Goal: Task Accomplishment & Management: Manage account settings

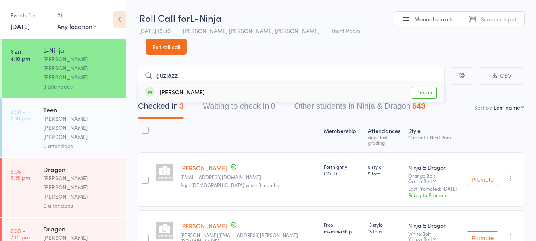
type input "guzjazz"
click at [222, 83] on div "[PERSON_NAME] Drop in" at bounding box center [292, 92] width 306 height 18
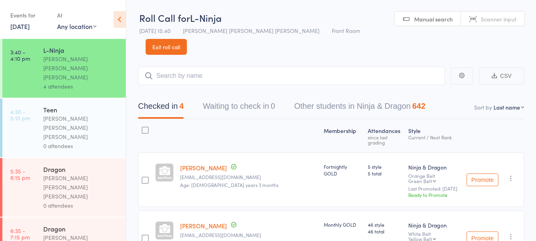
click at [37, 98] on link "4:30 - 5:10 pm Teen [PERSON_NAME] [PERSON_NAME] [PERSON_NAME] 0 attendees" at bounding box center [63, 127] width 123 height 59
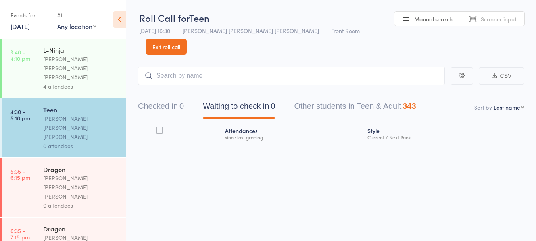
click at [173, 98] on button "Checked in 0" at bounding box center [161, 108] width 46 height 21
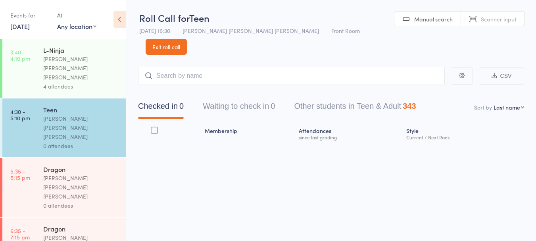
click at [247, 98] on button "Waiting to check in 0" at bounding box center [239, 108] width 72 height 21
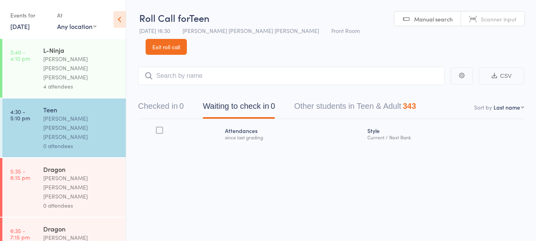
click at [181, 98] on button "Checked in 0" at bounding box center [161, 108] width 46 height 21
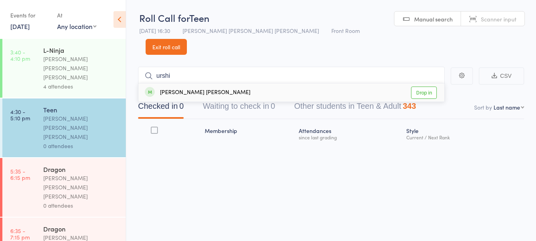
type input "urshi"
click at [424, 87] on link "Drop in" at bounding box center [424, 93] width 26 height 12
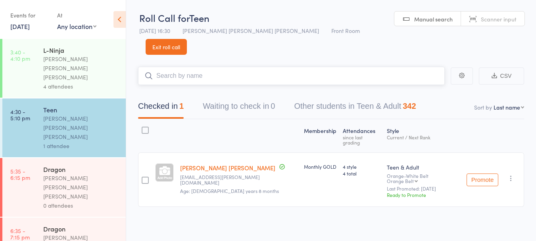
scroll to position [0, 0]
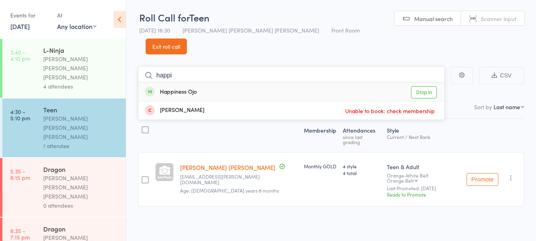
type input "happi"
click at [216, 83] on div "Happiness Ojo Drop in" at bounding box center [292, 92] width 306 height 18
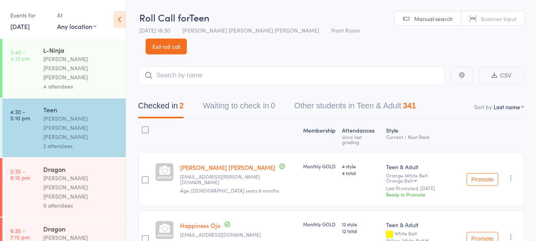
click at [17, 27] on link "[DATE]" at bounding box center [19, 26] width 19 height 9
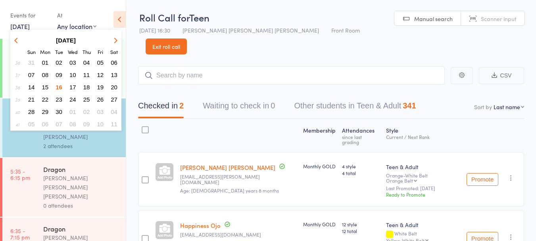
click at [45, 87] on span "15" at bounding box center [45, 87] width 7 height 7
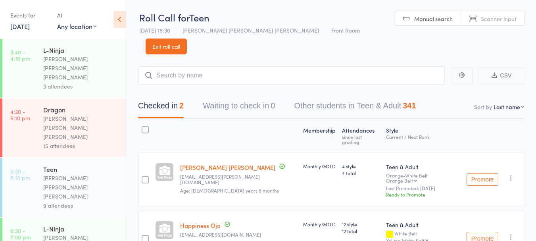
click at [25, 29] on link "[DATE]" at bounding box center [19, 26] width 19 height 9
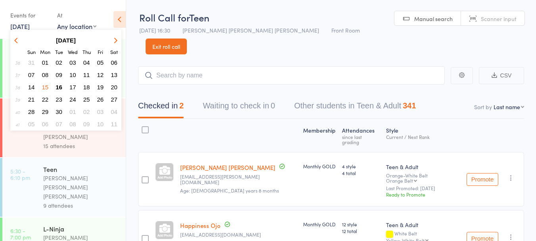
click at [59, 88] on span "16" at bounding box center [59, 87] width 7 height 7
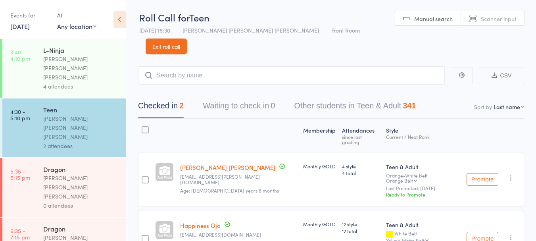
click at [29, 27] on link "[DATE]" at bounding box center [19, 26] width 19 height 9
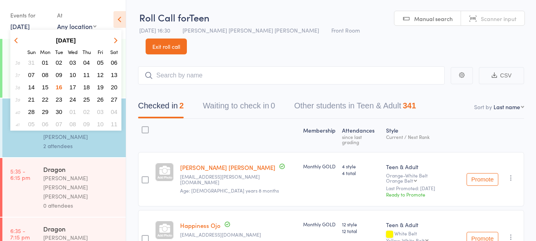
click at [60, 73] on span "09" at bounding box center [59, 74] width 7 height 7
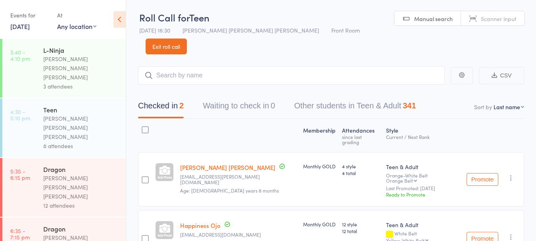
click at [27, 29] on link "[DATE]" at bounding box center [19, 26] width 19 height 9
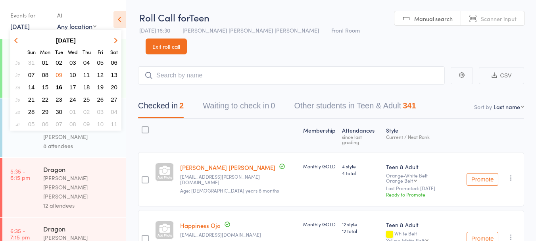
click at [61, 86] on span "16" at bounding box center [59, 87] width 7 height 7
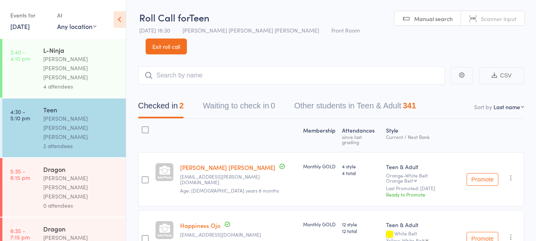
click at [17, 24] on link "[DATE]" at bounding box center [19, 26] width 19 height 9
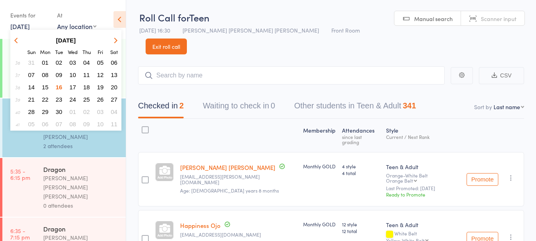
click at [61, 74] on span "09" at bounding box center [59, 74] width 7 height 7
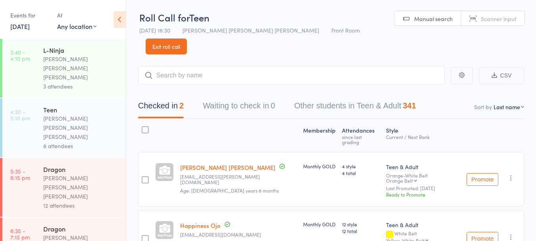
click at [25, 25] on link "[DATE]" at bounding box center [19, 26] width 19 height 9
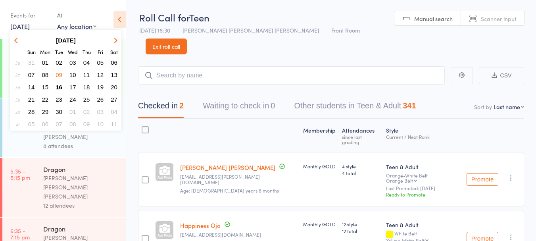
click at [60, 87] on span "16" at bounding box center [59, 87] width 7 height 7
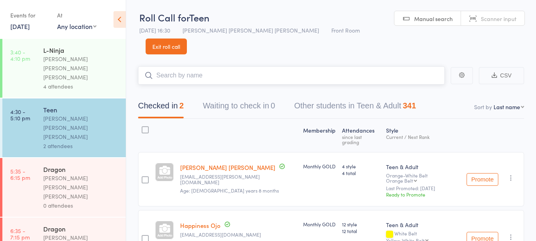
click at [183, 66] on input "search" at bounding box center [291, 75] width 307 height 18
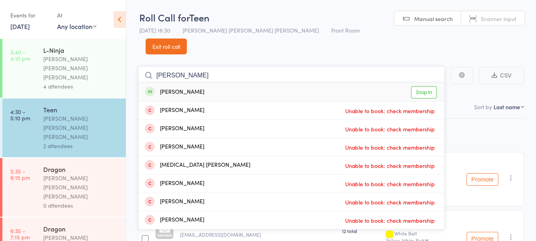
type input "[PERSON_NAME]"
click at [269, 83] on div "[PERSON_NAME] Drop in" at bounding box center [292, 92] width 306 height 18
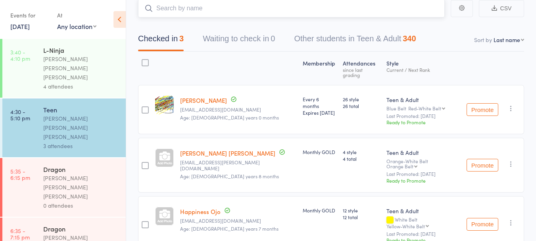
scroll to position [70, 0]
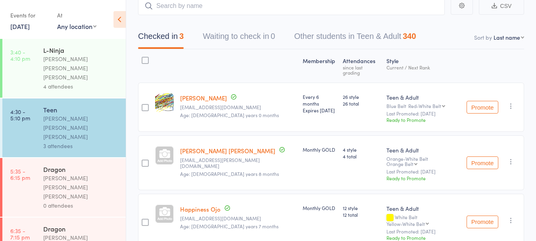
click at [217, 146] on link "[PERSON_NAME] [PERSON_NAME]" at bounding box center [227, 150] width 95 height 8
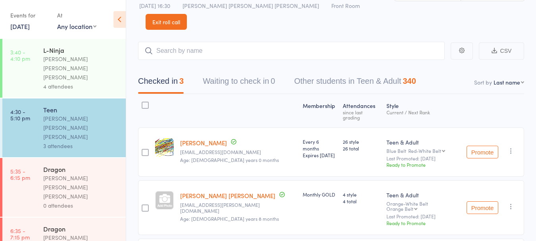
scroll to position [11, 0]
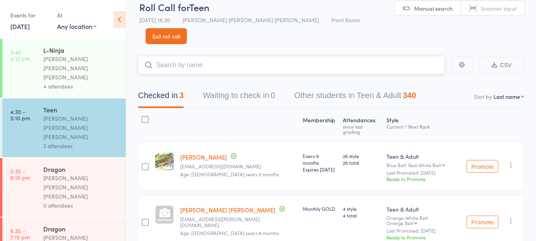
click at [208, 56] on input "search" at bounding box center [291, 65] width 307 height 18
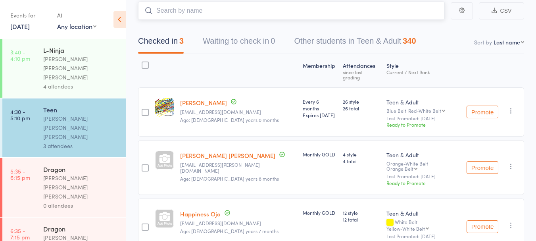
scroll to position [55, 0]
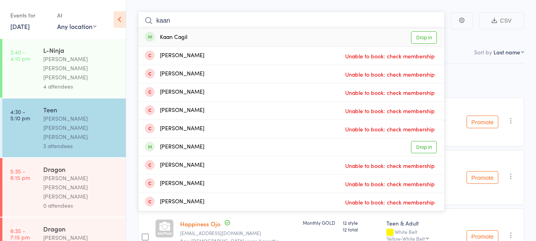
type input "kaan"
click at [201, 28] on div "Kaan Cagil Drop in" at bounding box center [292, 37] width 306 height 18
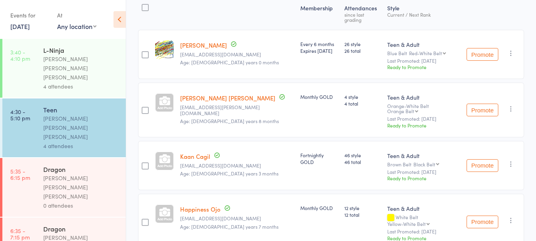
scroll to position [136, 0]
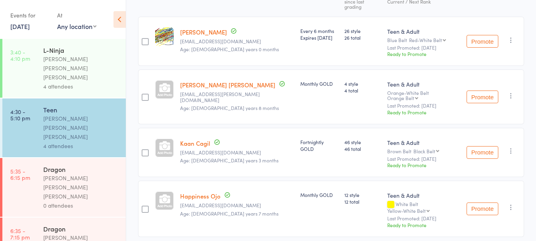
click at [199, 192] on link "Happiness Ojo" at bounding box center [200, 196] width 40 height 8
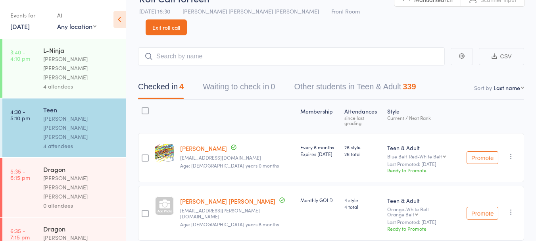
scroll to position [0, 0]
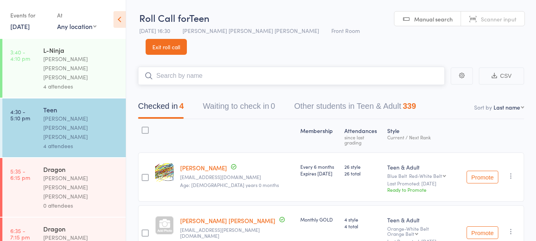
click at [184, 67] on input "search" at bounding box center [291, 76] width 307 height 18
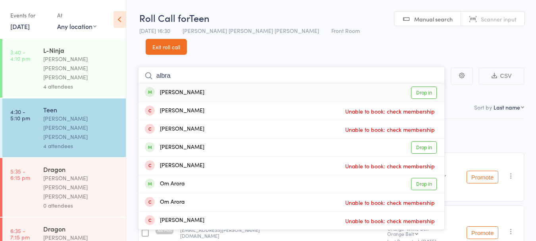
type input "albra"
click at [231, 83] on div "[PERSON_NAME] Drop in" at bounding box center [292, 92] width 306 height 18
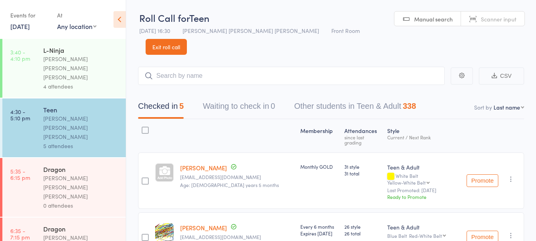
click at [90, 201] on div "0 attendees" at bounding box center [81, 205] width 76 height 9
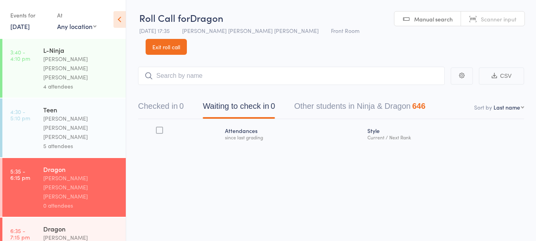
click at [87, 105] on div "Teen" at bounding box center [81, 109] width 76 height 9
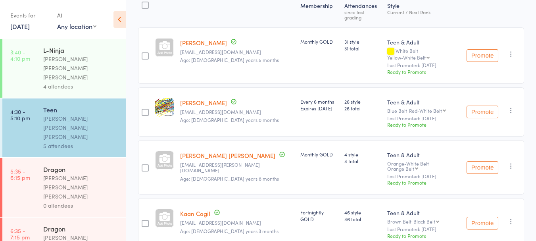
scroll to position [125, 0]
click at [104, 173] on div "[PERSON_NAME] [PERSON_NAME] [PERSON_NAME]" at bounding box center [81, 186] width 76 height 27
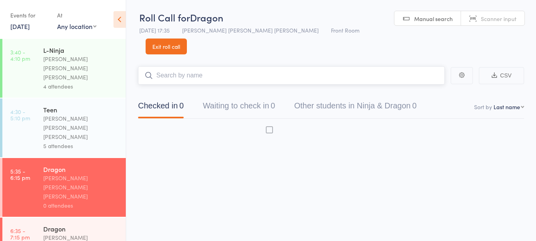
scroll to position [0, 0]
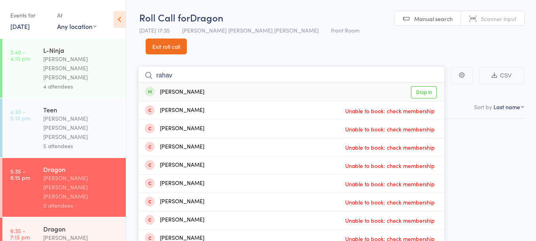
type input "rahav"
click at [231, 83] on div "[PERSON_NAME] Bhabu Drop in" at bounding box center [292, 92] width 306 height 18
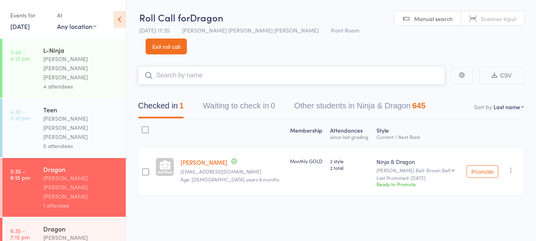
click at [270, 66] on input "search" at bounding box center [291, 75] width 307 height 18
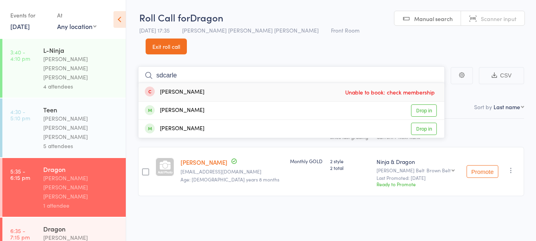
type input "sdcarle"
click at [423, 123] on link "Drop in" at bounding box center [424, 129] width 26 height 12
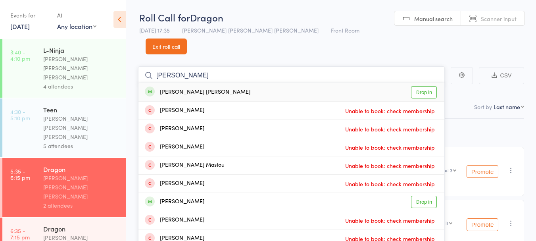
type input "[PERSON_NAME]"
click at [422, 86] on link "Drop in" at bounding box center [424, 92] width 26 height 12
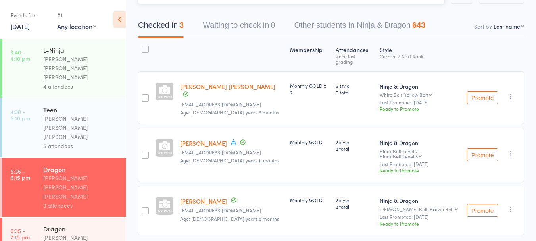
scroll to position [56, 0]
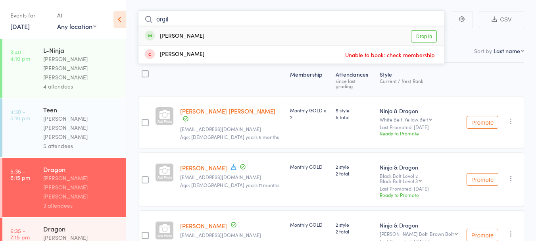
type input "orgil"
click at [419, 30] on link "Drop in" at bounding box center [424, 36] width 26 height 12
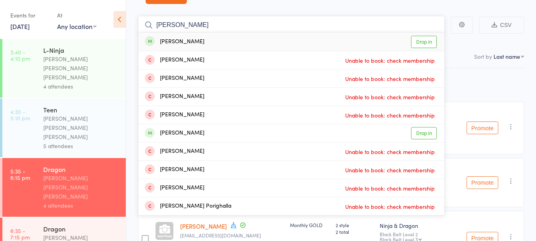
type input "[PERSON_NAME]"
click at [424, 36] on link "Drop in" at bounding box center [424, 42] width 26 height 12
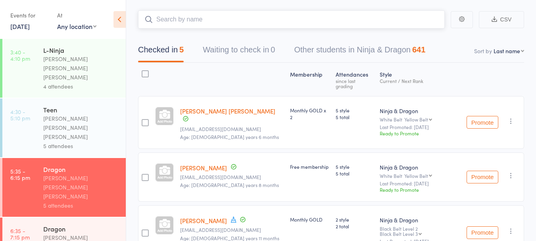
scroll to position [0, 0]
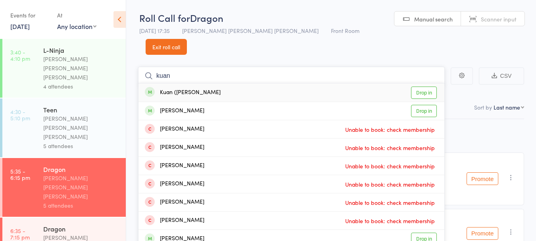
type input "kuan"
click at [423, 87] on link "Drop in" at bounding box center [424, 93] width 26 height 12
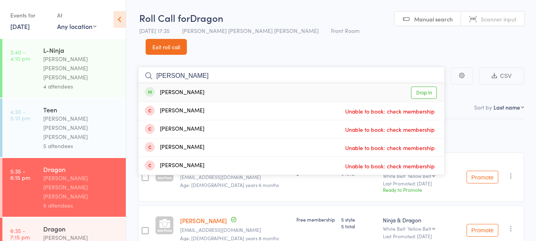
type input "[PERSON_NAME]"
click at [198, 83] on div "[PERSON_NAME] Drop in" at bounding box center [292, 92] width 306 height 18
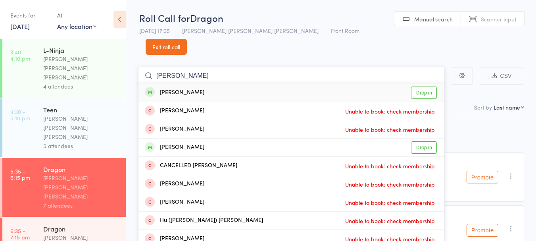
type input "[PERSON_NAME]"
click at [219, 83] on div "[PERSON_NAME] Drop in" at bounding box center [292, 92] width 306 height 18
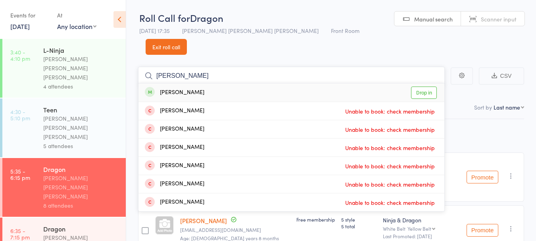
type input "[PERSON_NAME]"
click at [210, 83] on div "[PERSON_NAME] Drop in" at bounding box center [292, 92] width 306 height 18
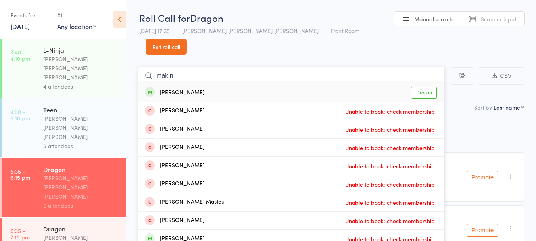
type input "makin"
click at [167, 88] on div "[PERSON_NAME]" at bounding box center [175, 92] width 60 height 9
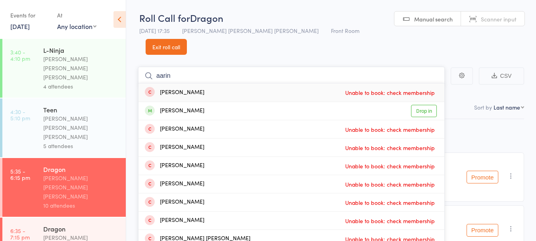
type input "aarin"
click at [222, 102] on div "[PERSON_NAME] Drop in" at bounding box center [292, 111] width 306 height 18
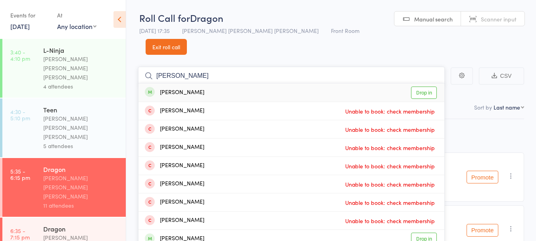
type input "[PERSON_NAME]"
click at [222, 83] on div "[PERSON_NAME] Drop in" at bounding box center [292, 92] width 306 height 18
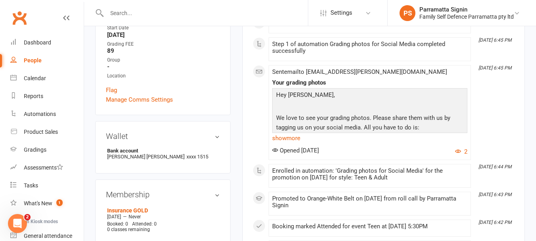
scroll to position [344, 0]
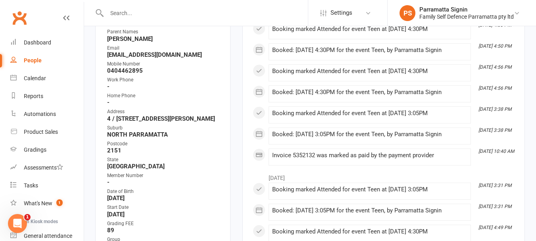
scroll to position [150, 0]
